Goal: Task Accomplishment & Management: Use online tool/utility

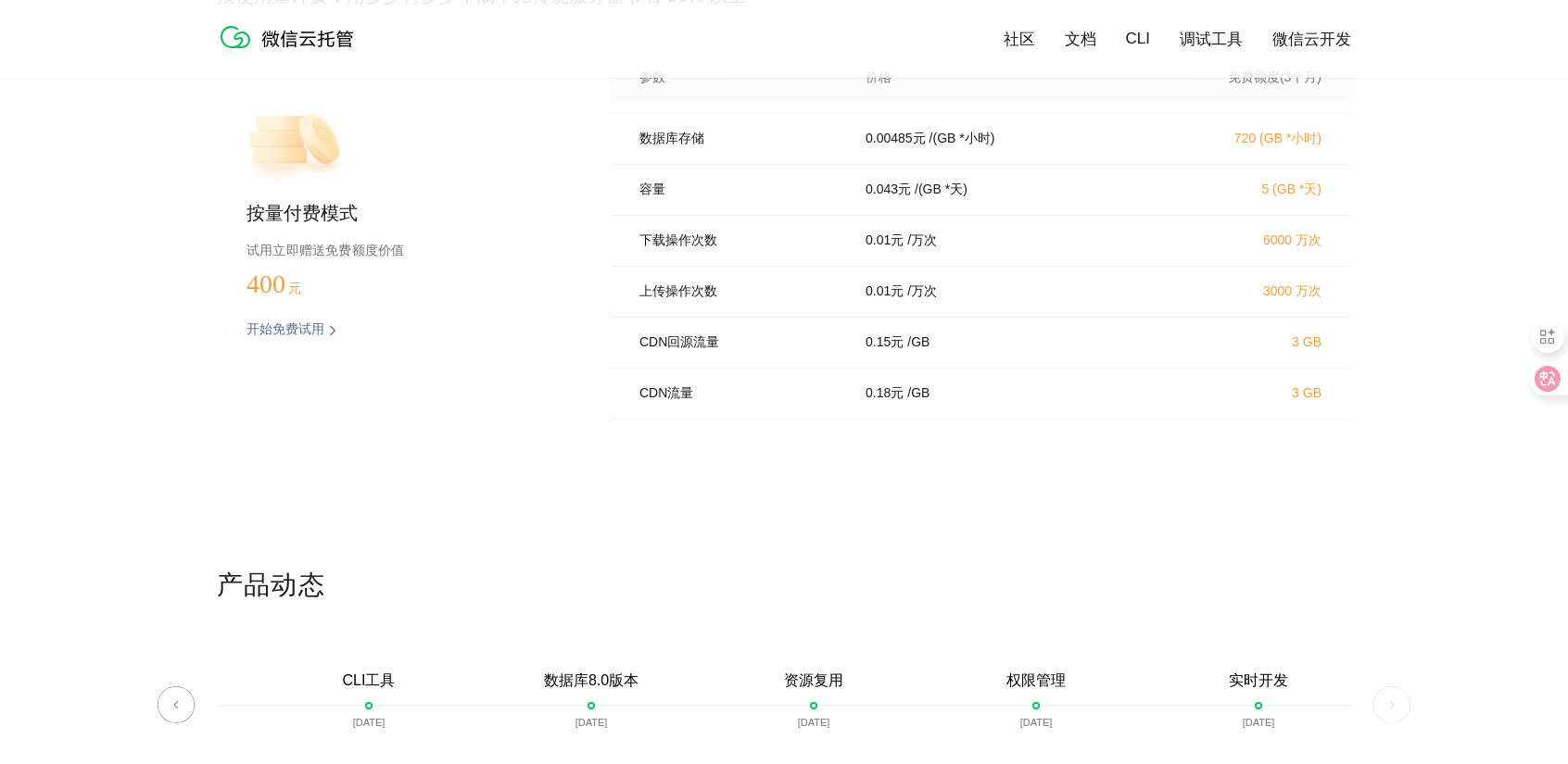
scroll to position [3673, 0]
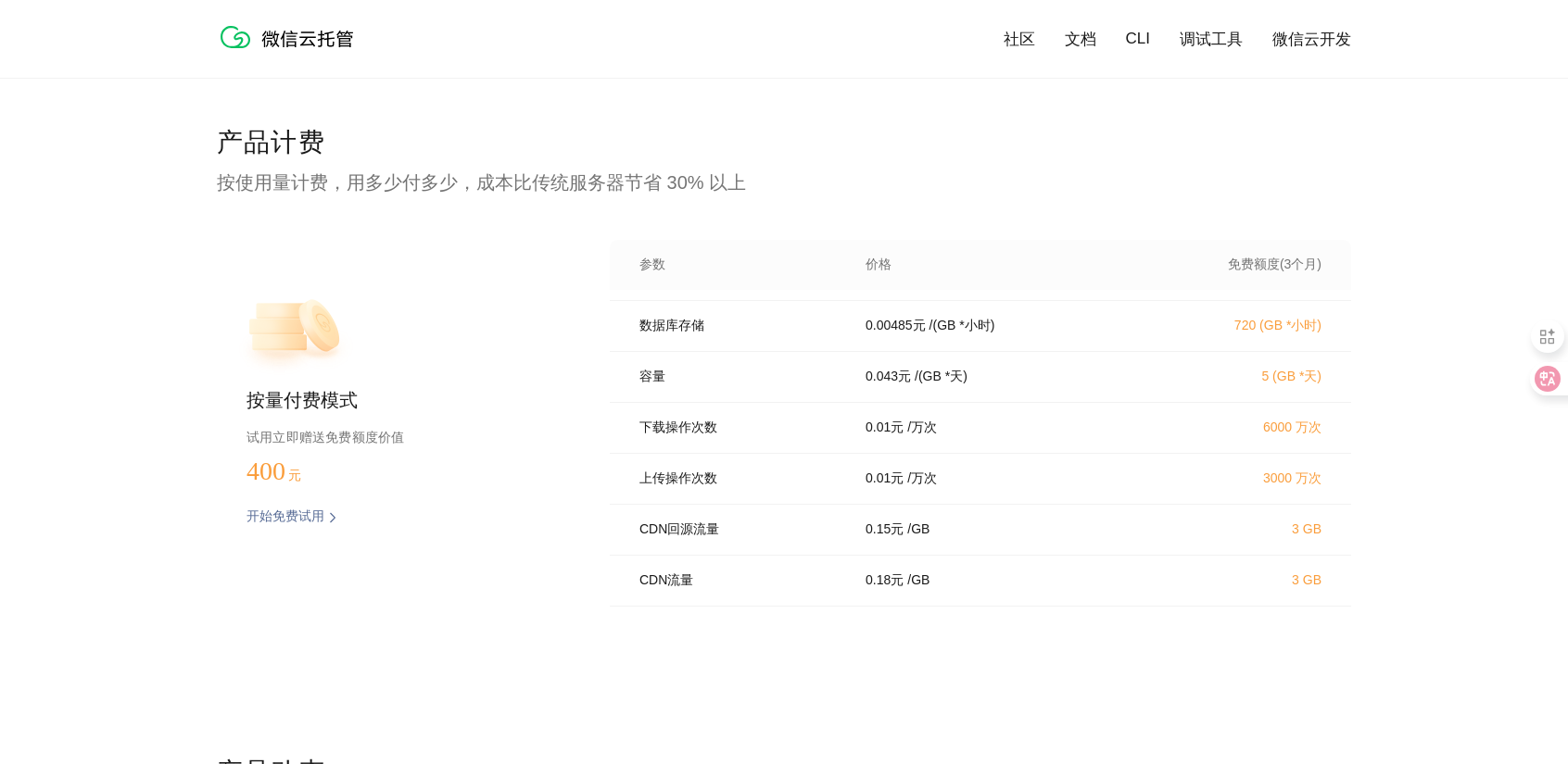
click at [317, 39] on img at bounding box center [291, 37] width 148 height 37
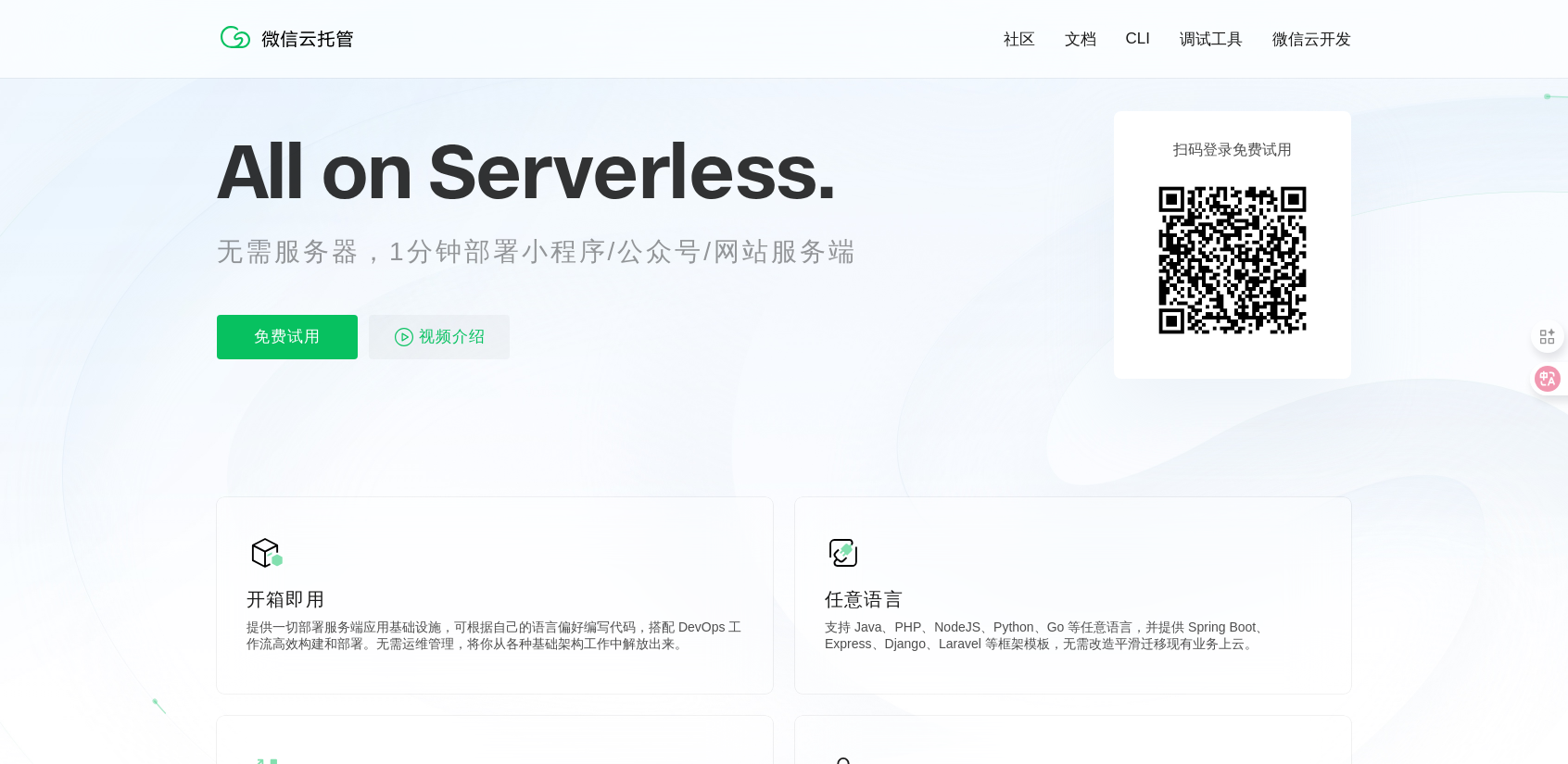
scroll to position [185, 0]
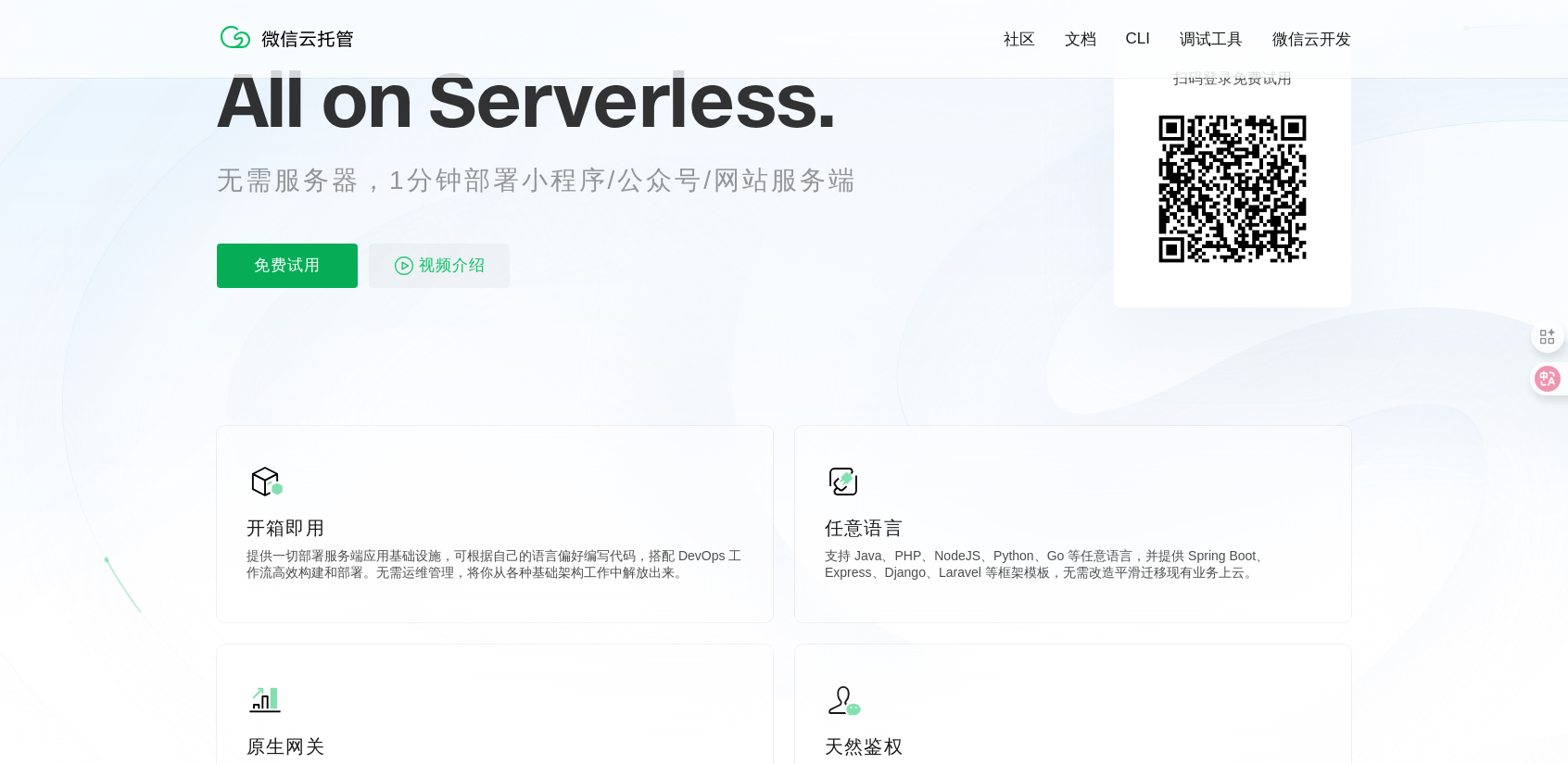
click at [318, 273] on p "免费试用" at bounding box center [287, 266] width 141 height 44
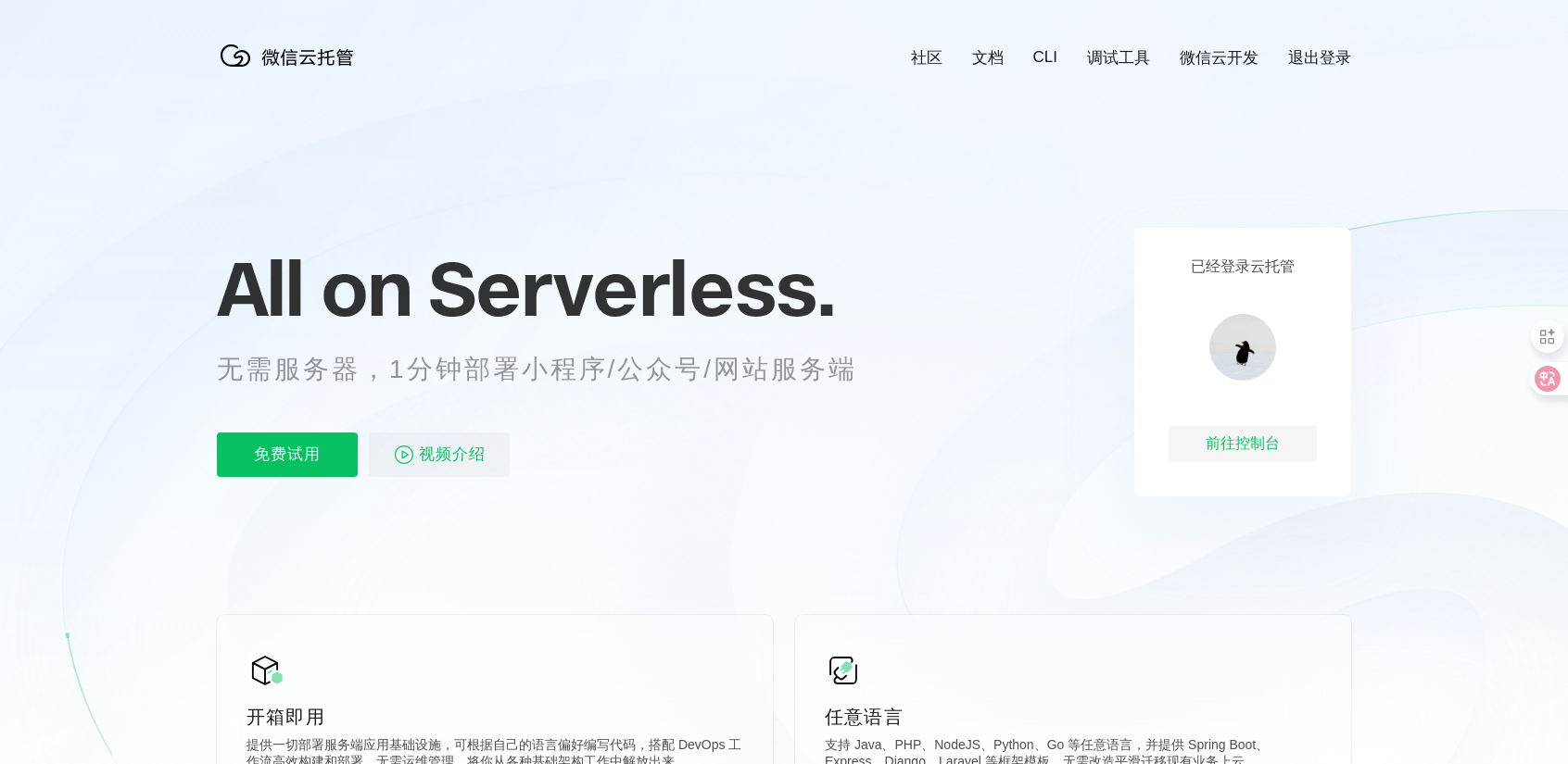
click at [1228, 50] on link "微信云开发" at bounding box center [1219, 58] width 79 height 21
